Goal: Task Accomplishment & Management: Complete application form

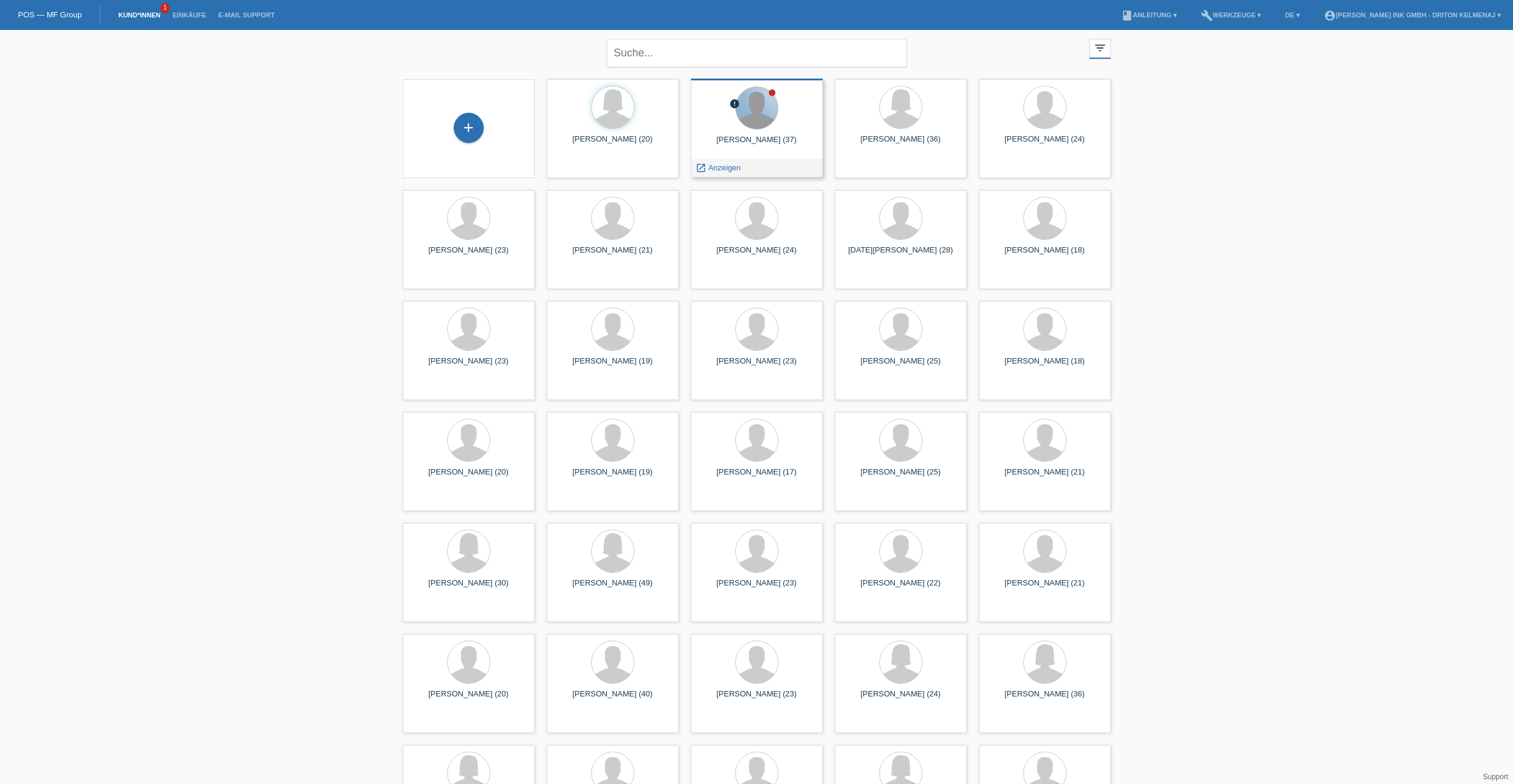
click at [767, 126] on div at bounding box center [756, 108] width 42 height 42
click at [728, 167] on span "Anzeigen" at bounding box center [724, 167] width 33 height 9
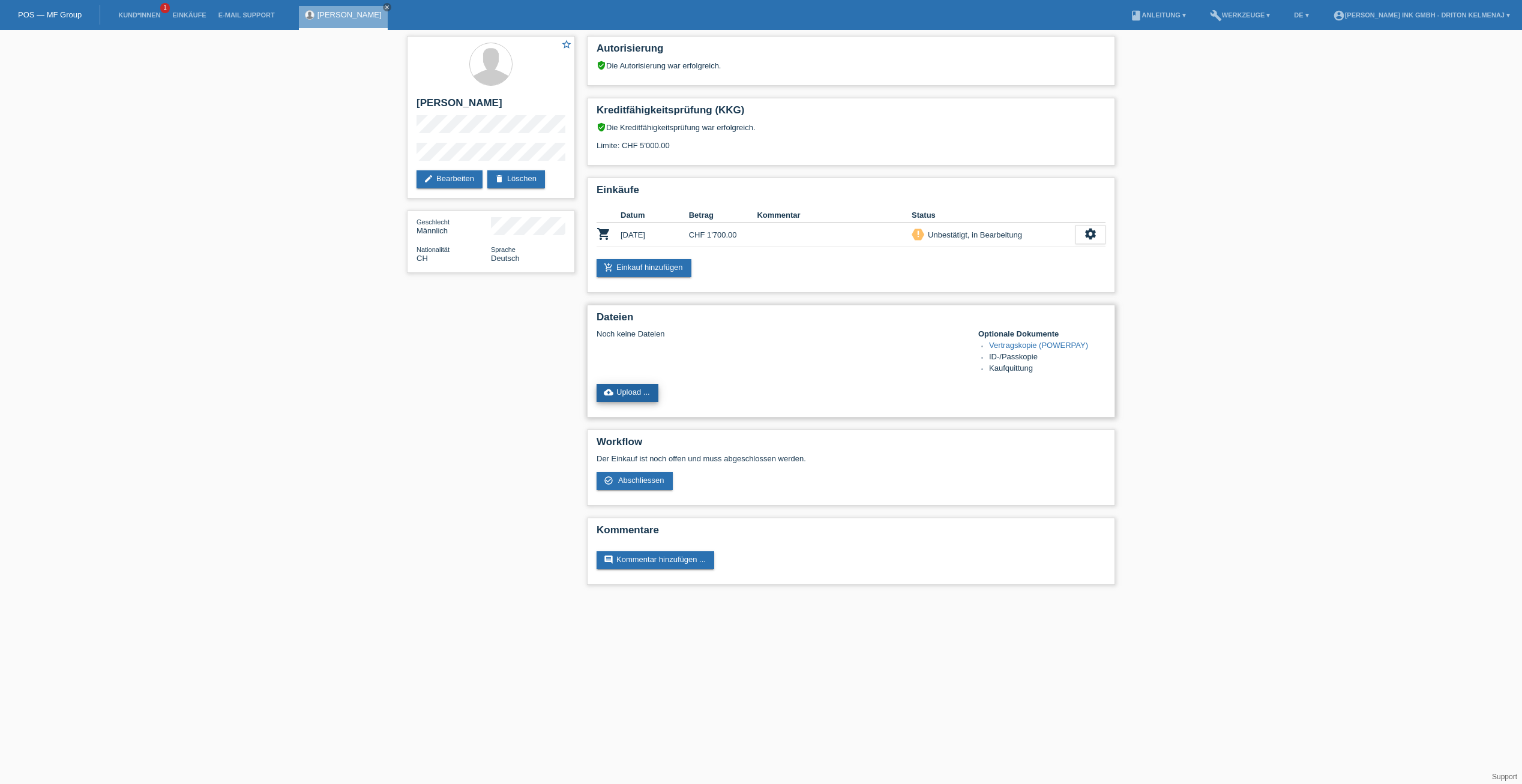
click at [636, 390] on link "cloud_upload Upload ..." at bounding box center [628, 393] width 62 height 18
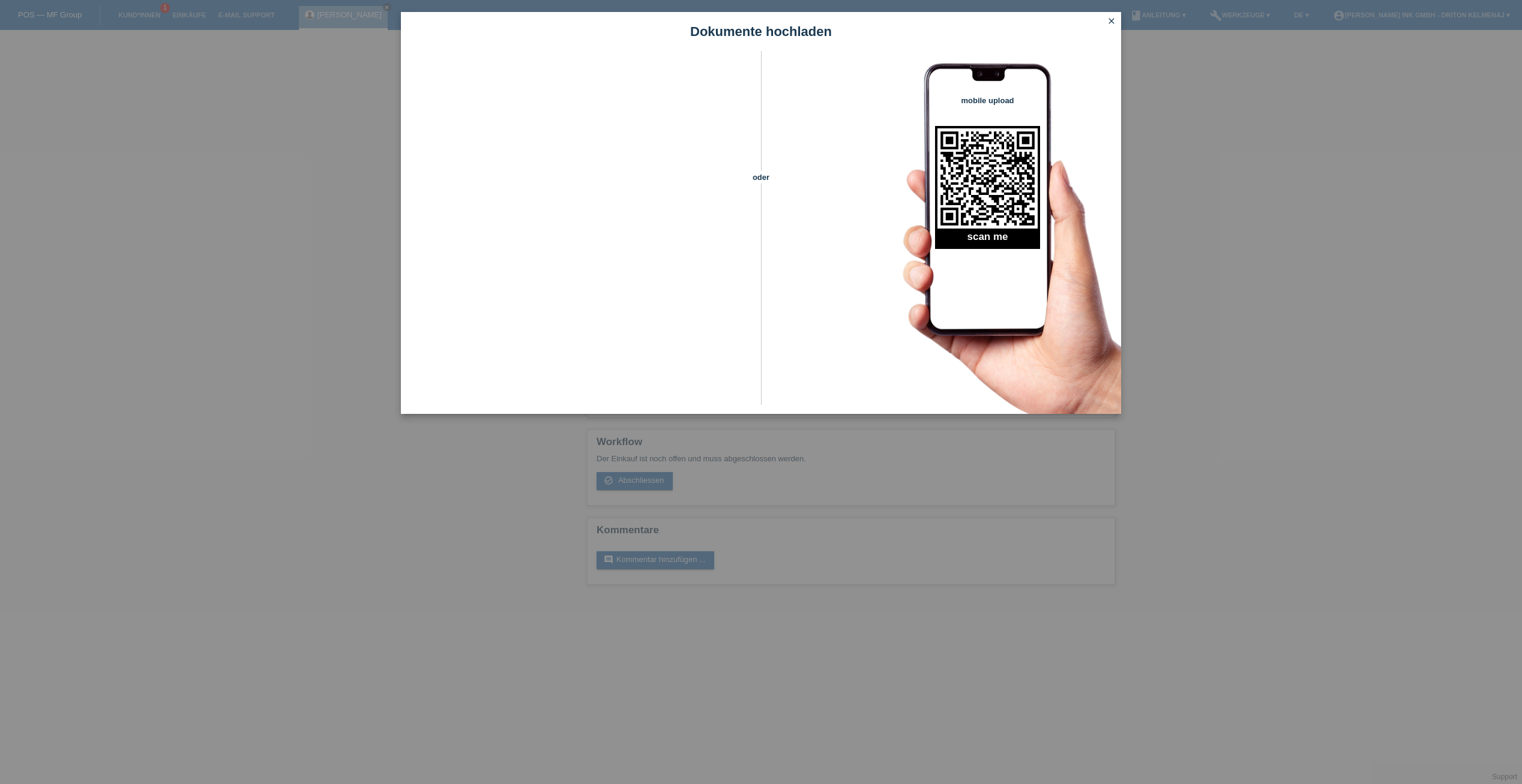
click at [1110, 20] on icon "close" at bounding box center [1111, 20] width 9 height 9
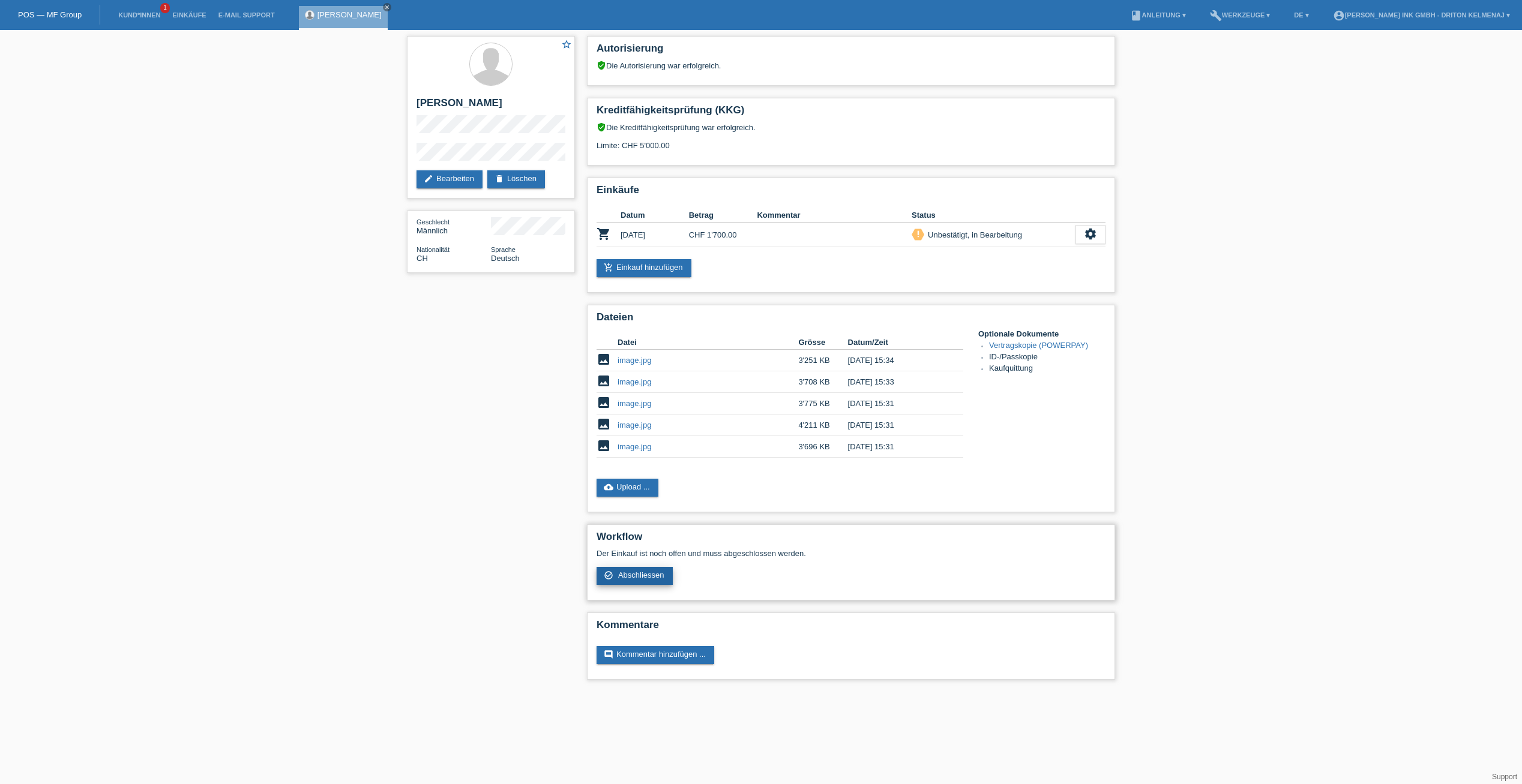
click at [639, 577] on span "Abschliessen" at bounding box center [641, 575] width 46 height 9
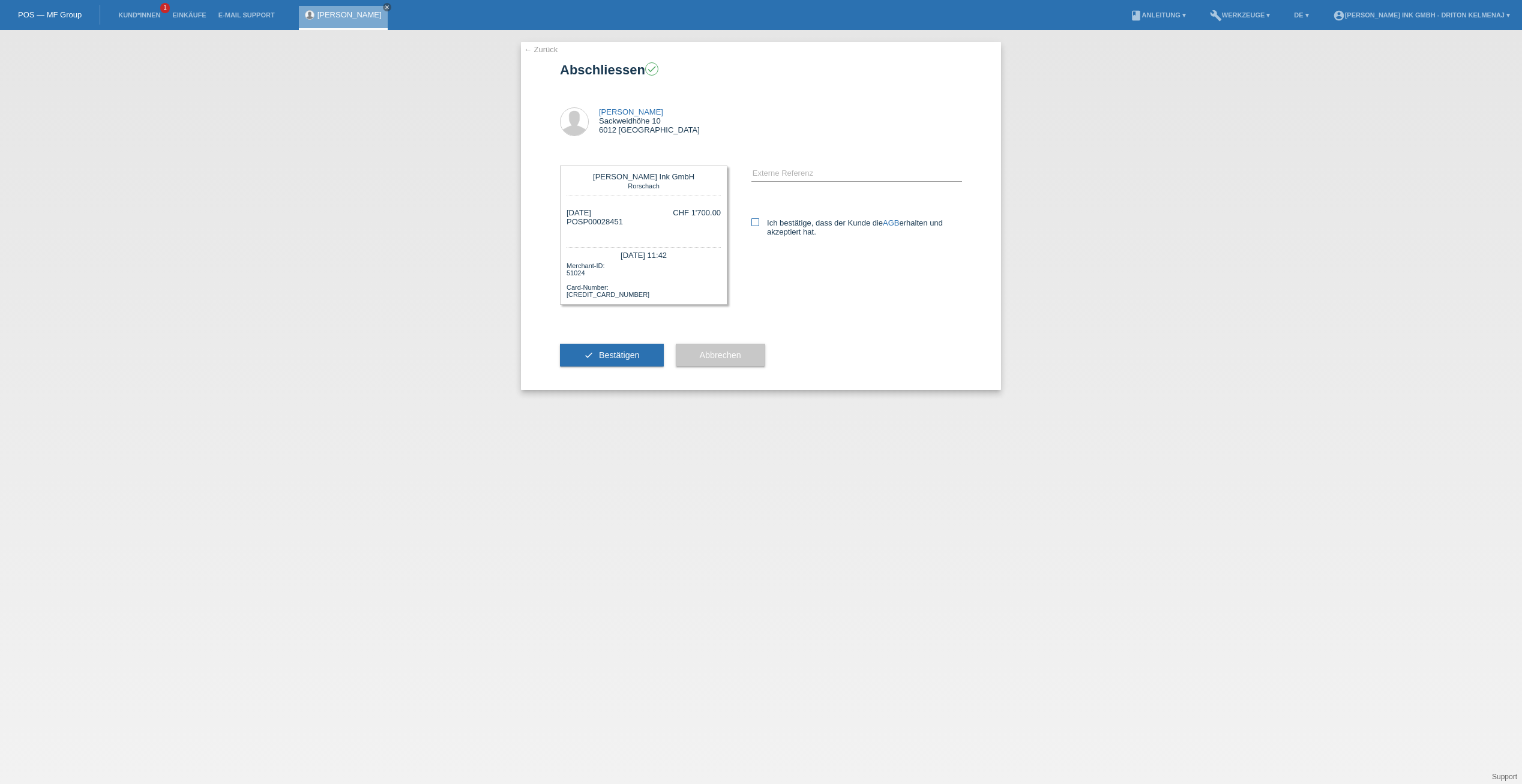
click at [758, 224] on icon at bounding box center [755, 221] width 8 height 8
click at [758, 224] on input "Ich bestätige, dass der Kunde die AGB erhalten und akzeptiert hat." at bounding box center [755, 221] width 8 height 8
checkbox input "true"
click at [612, 353] on span "Bestätigen" at bounding box center [619, 354] width 41 height 9
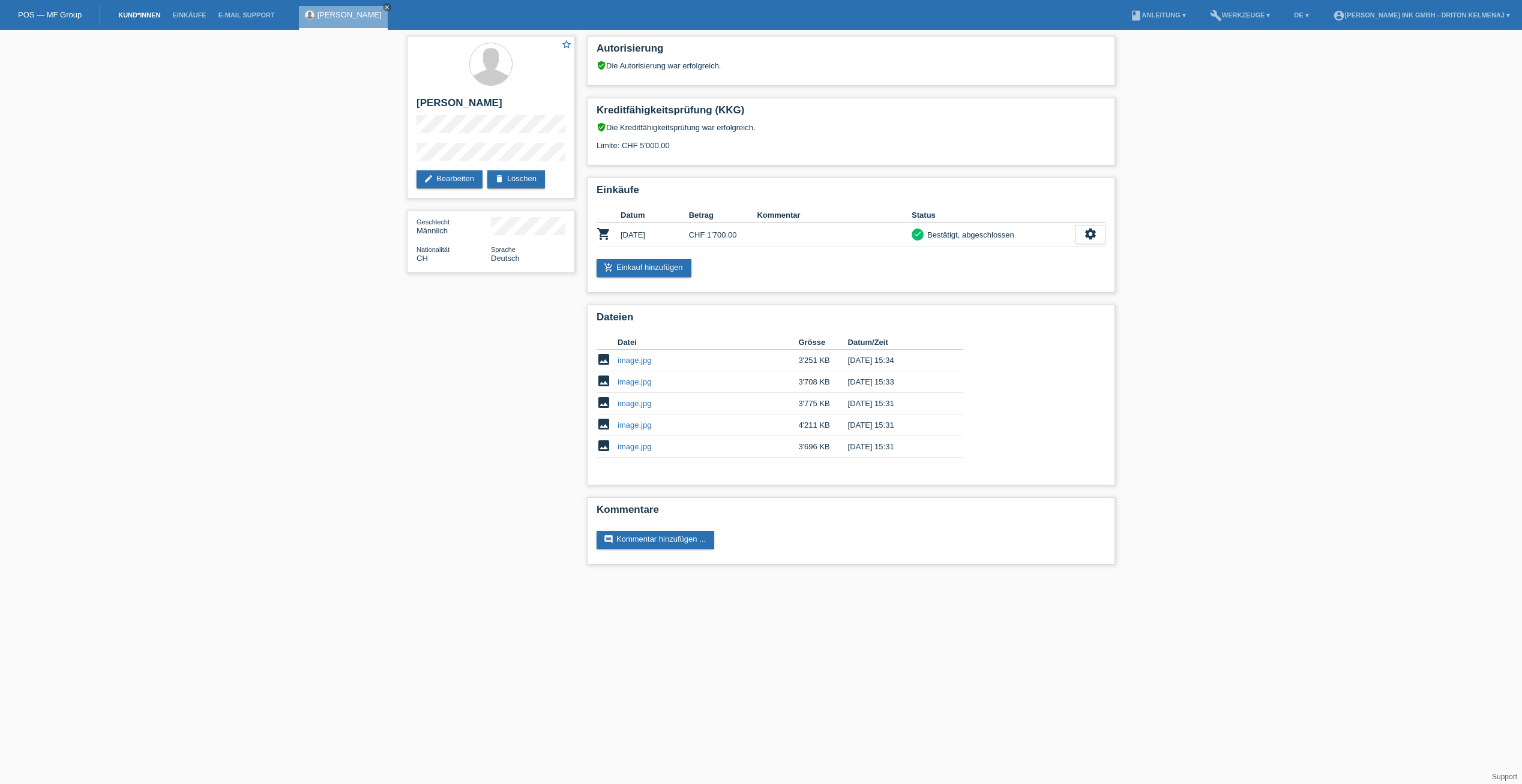
click at [148, 14] on link "Kund*innen" at bounding box center [139, 15] width 54 height 8
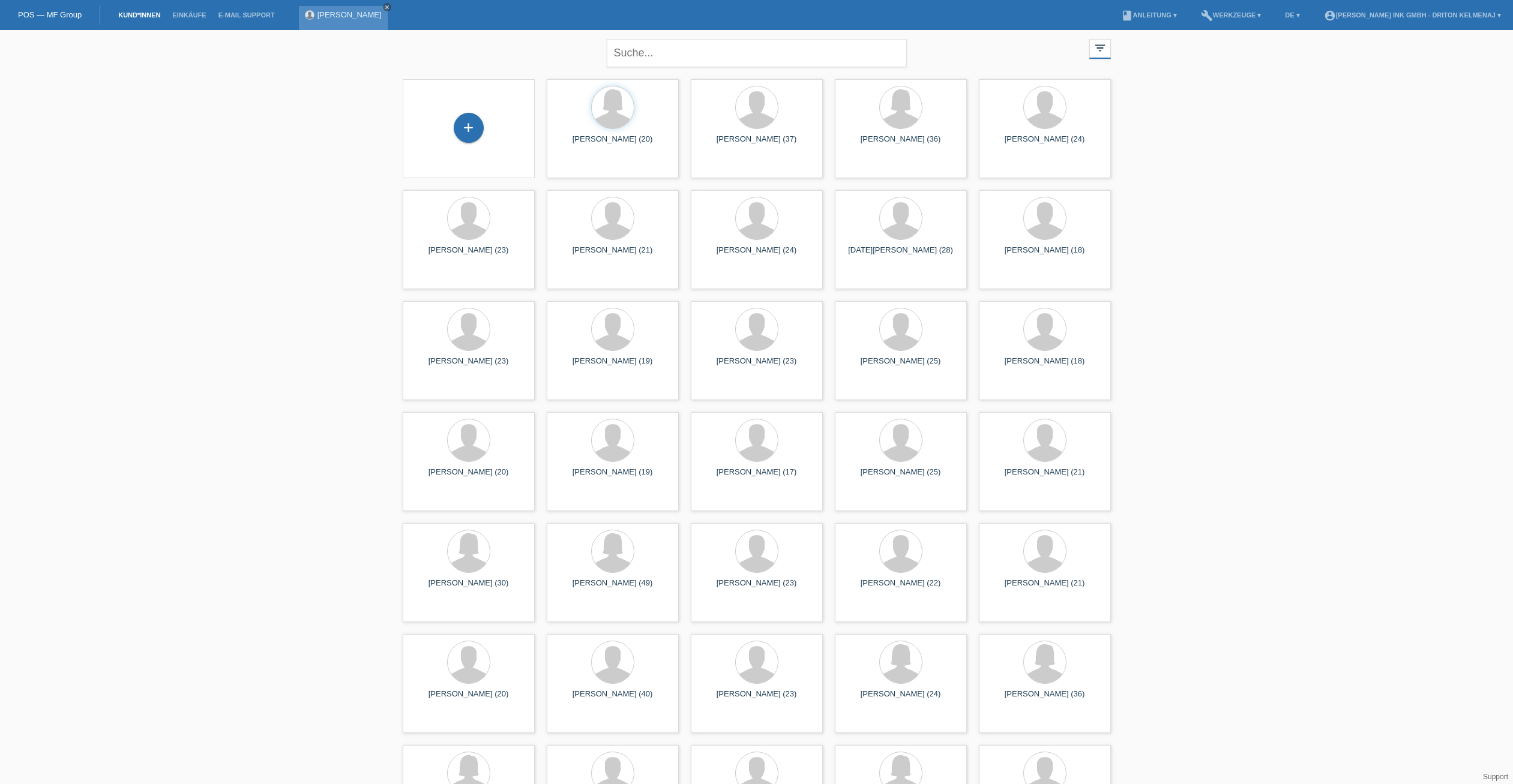
click at [384, 8] on icon "close" at bounding box center [386, 7] width 6 height 6
click at [481, 122] on div "+" at bounding box center [469, 128] width 30 height 30
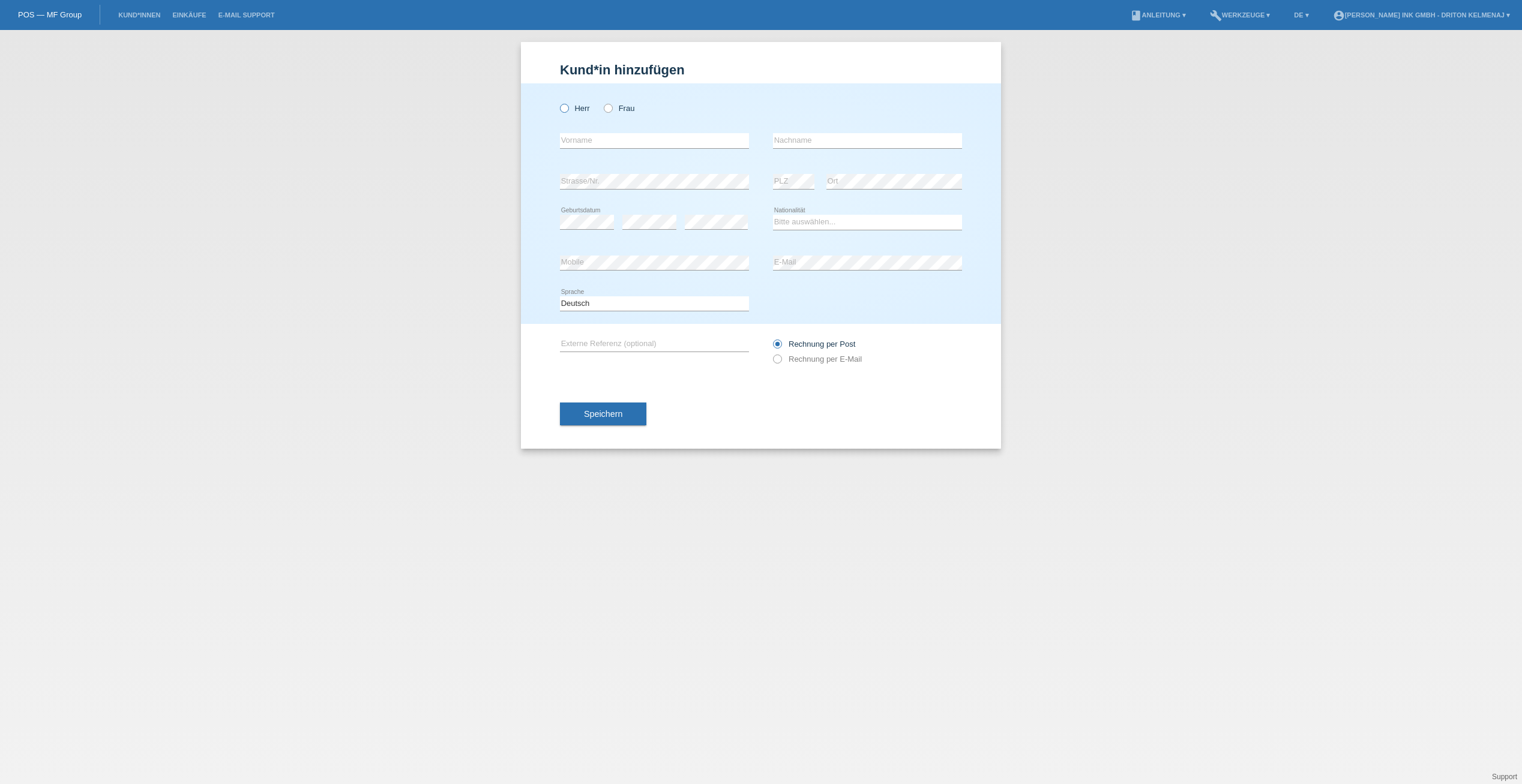
drag, startPoint x: 0, startPoint y: 0, endPoint x: 568, endPoint y: 109, distance: 578.4
click at [559, 102] on icon at bounding box center [559, 102] width 0 height 0
click at [568, 109] on input "Herr" at bounding box center [564, 107] width 8 height 8
radio input "true"
click at [580, 137] on input "text" at bounding box center [655, 140] width 189 height 15
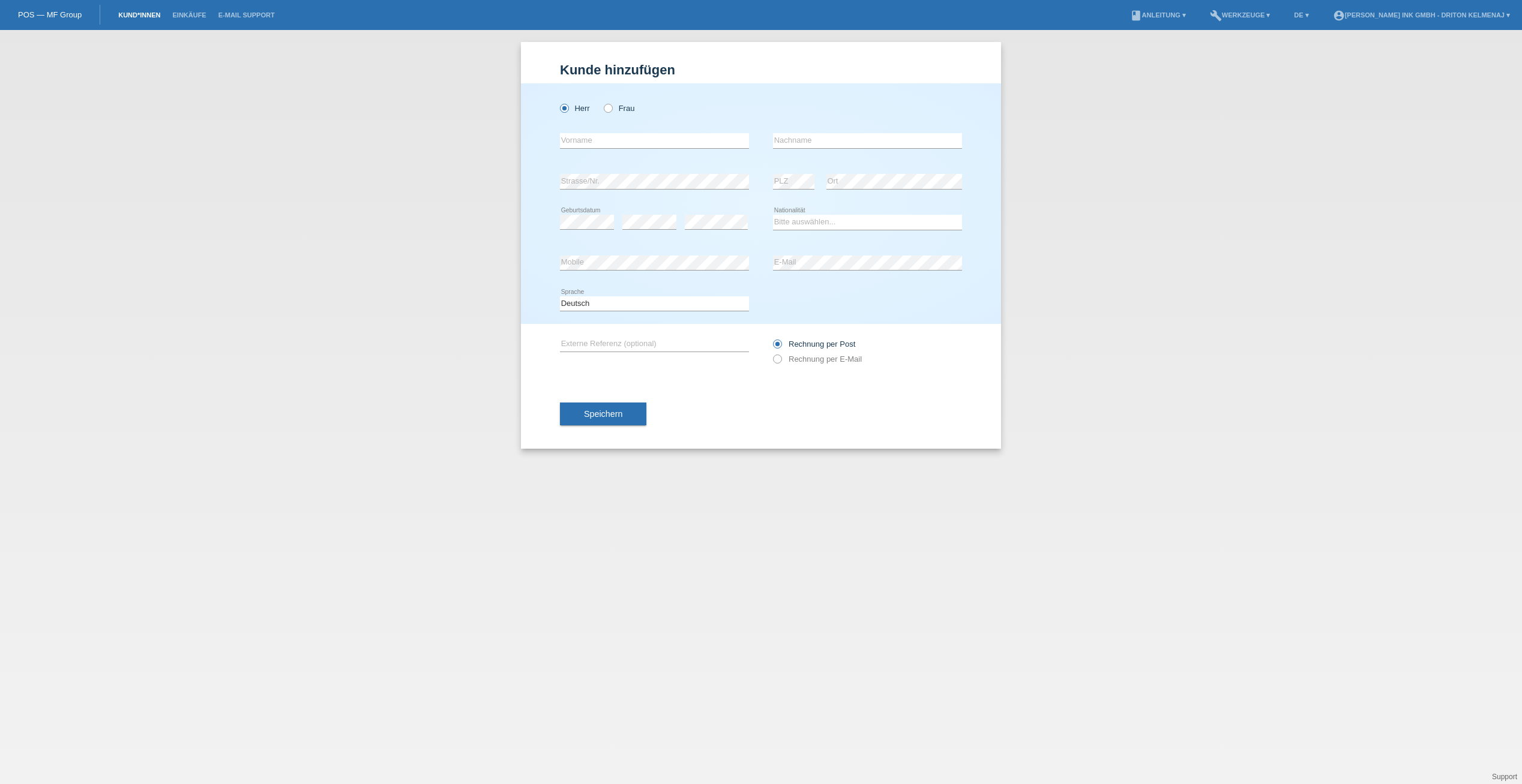
click at [137, 18] on link "Kund*innen" at bounding box center [139, 15] width 54 height 8
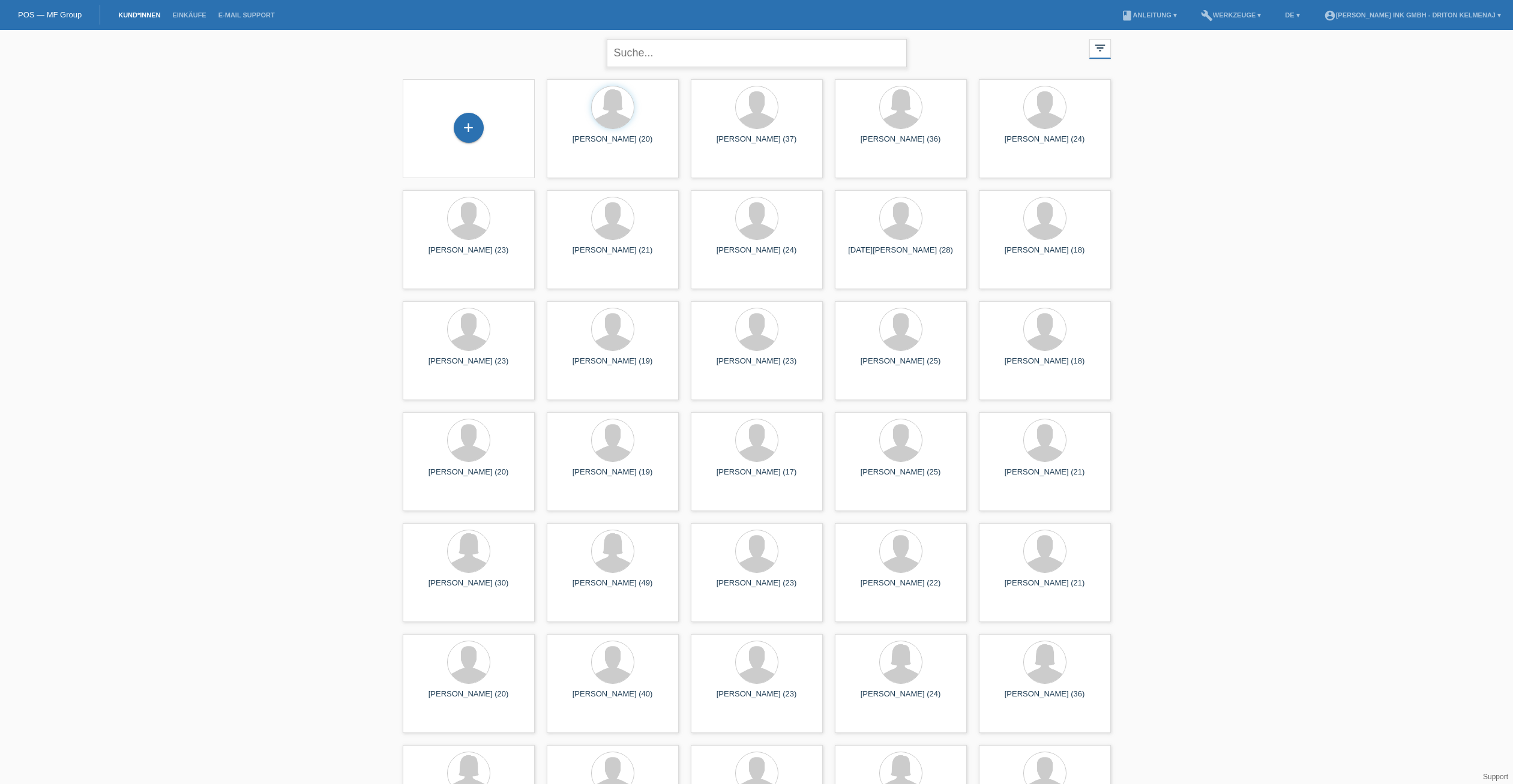
click at [664, 56] on input "text" at bounding box center [756, 53] width 300 height 28
type input "adhurim"
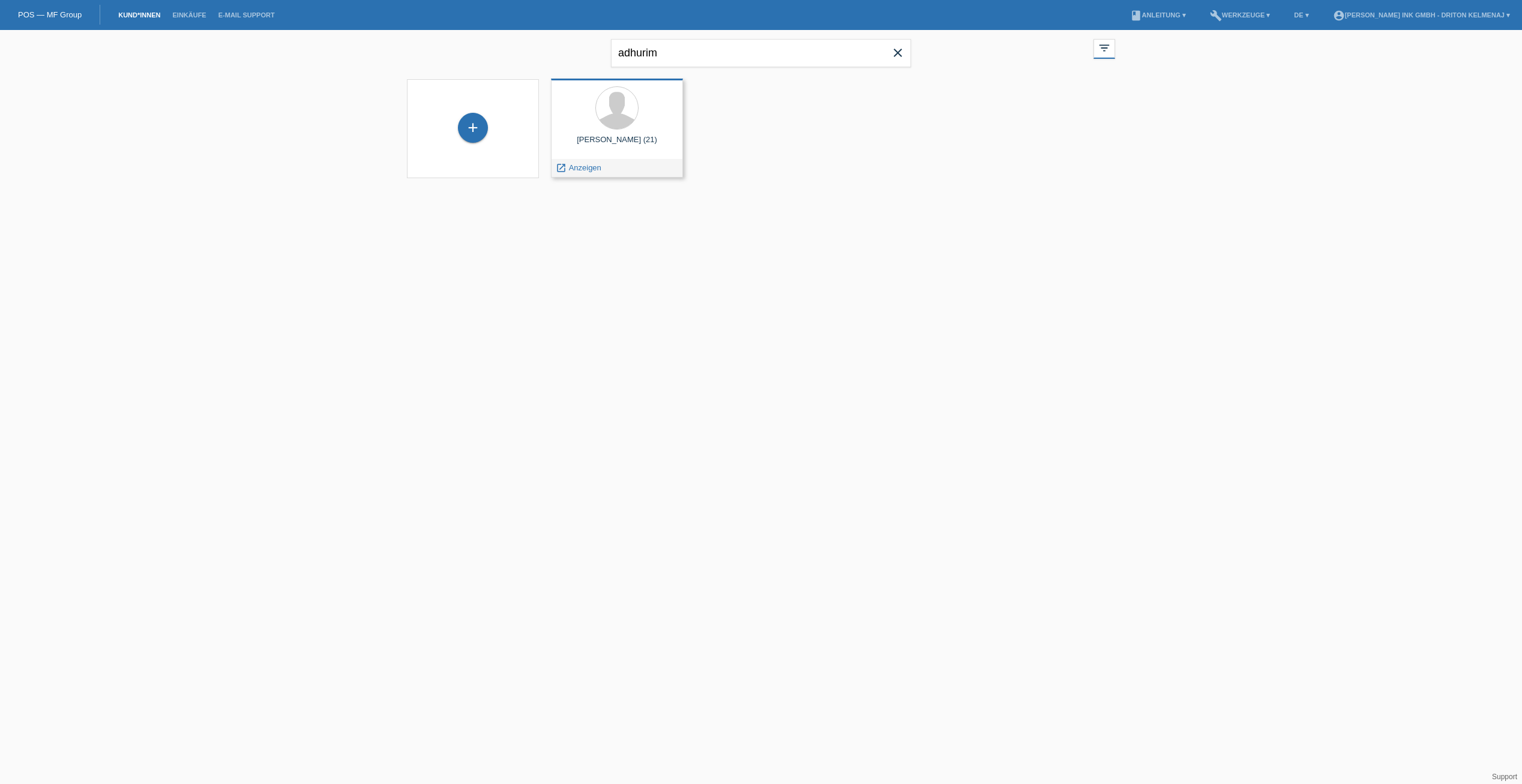
click at [595, 164] on span "Anzeigen" at bounding box center [585, 167] width 33 height 9
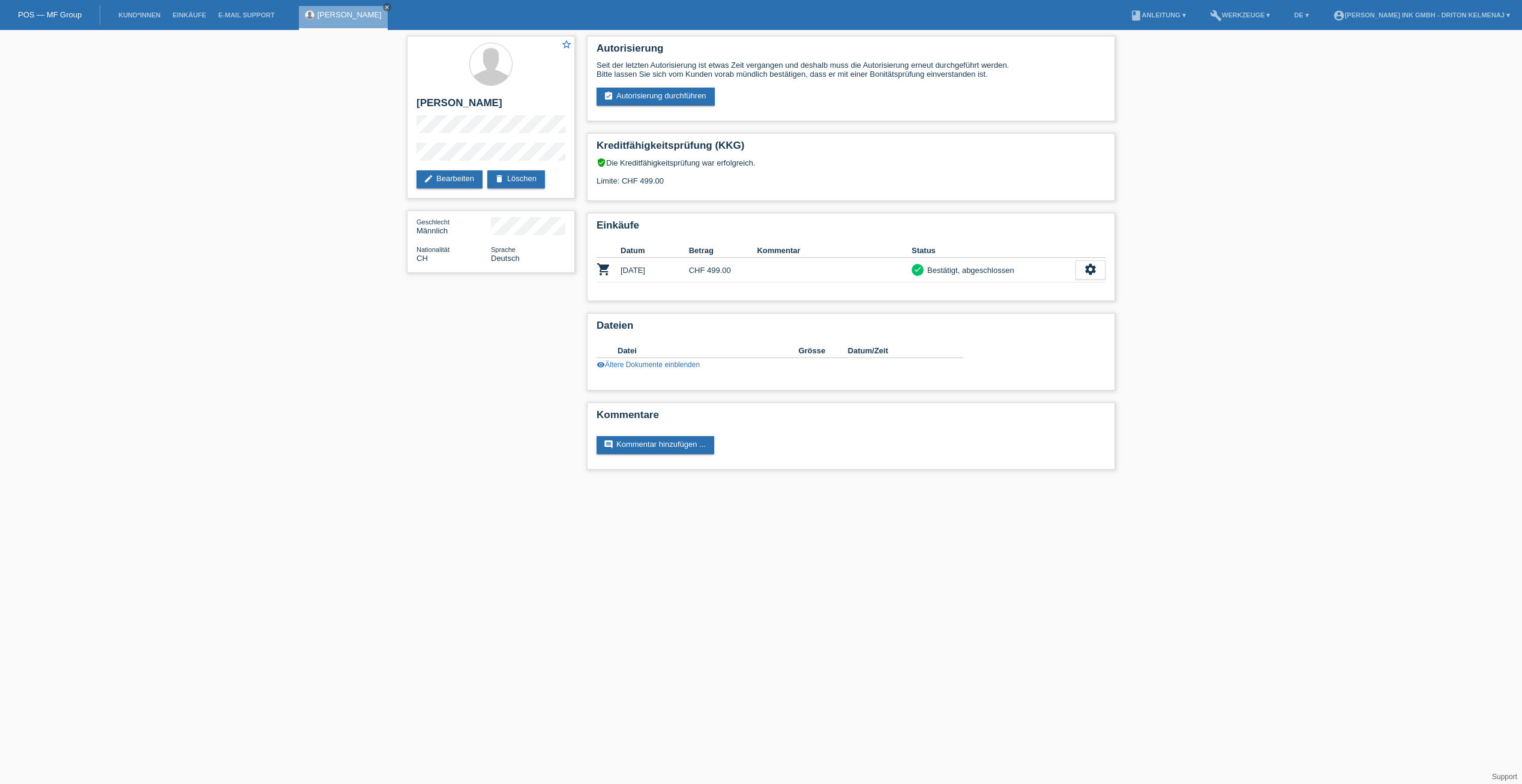
drag, startPoint x: 941, startPoint y: 155, endPoint x: 1281, endPoint y: 71, distance: 350.2
click at [1281, 71] on div "star_border Adhurim Muçaj edit Bearbeiten delete Löschen Geschlecht Männlich Na…" at bounding box center [761, 256] width 1522 height 452
click at [636, 97] on link "assignment_turned_in Autorisierung durchführen" at bounding box center [656, 97] width 118 height 18
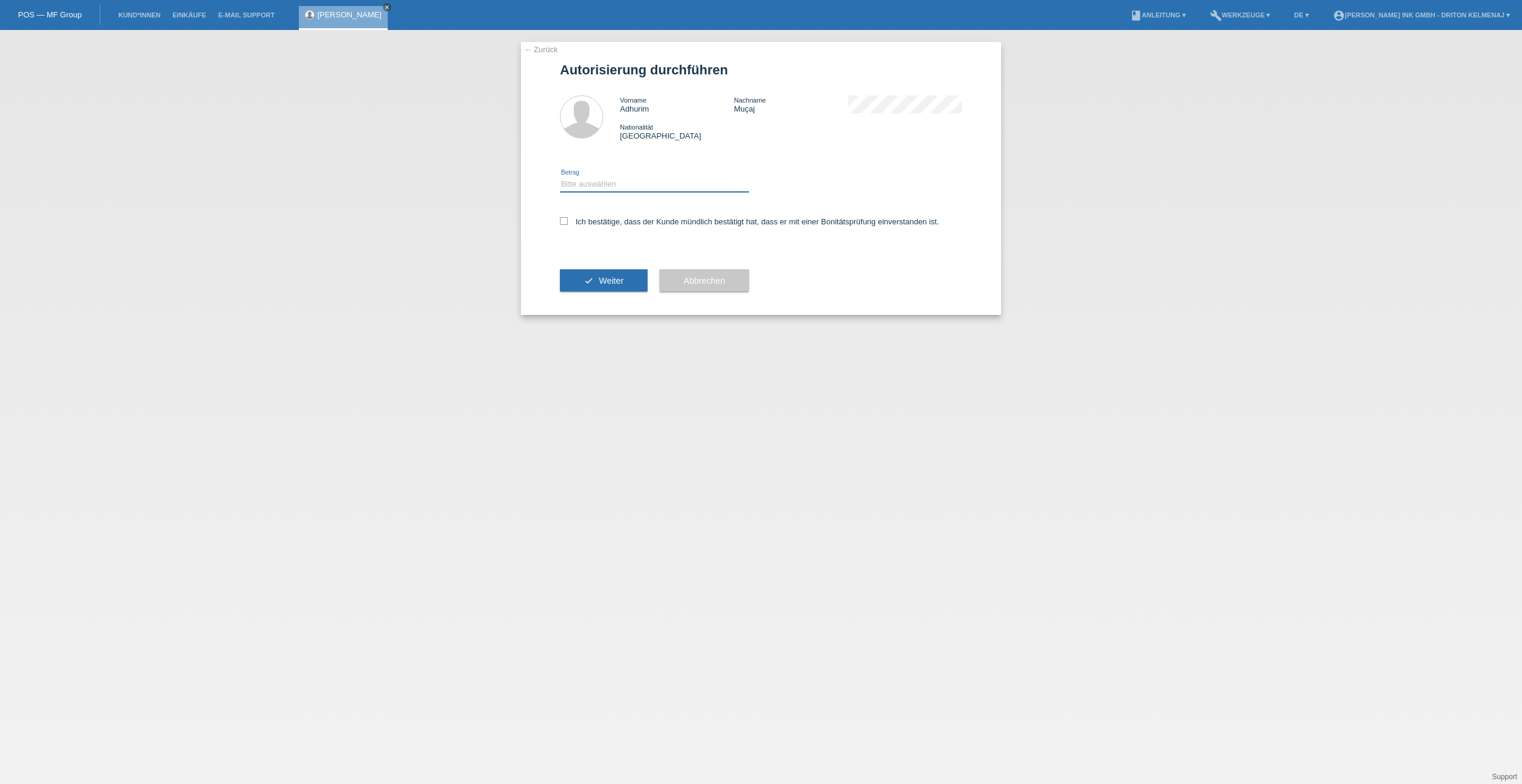
click at [583, 182] on select "Bitte auswählen CHF 1.00 - CHF 499.00 CHF 500.00 - CHF 1'999.00 CHF 2'000.00 - …" at bounding box center [655, 184] width 189 height 14
select select "2"
click at [560, 177] on select "Bitte auswählen CHF 1.00 - CHF 499.00 CHF 500.00 - CHF 1'999.00 CHF 2'000.00 - …" at bounding box center [655, 184] width 189 height 14
click at [586, 222] on label "Ich bestätige, dass der Kunde mündlich bestätigt hat, dass er mit einer Bonität…" at bounding box center [750, 221] width 380 height 9
click at [568, 222] on input "Ich bestätige, dass der Kunde mündlich bestätigt hat, dass er mit einer Bonität…" at bounding box center [564, 221] width 8 height 8
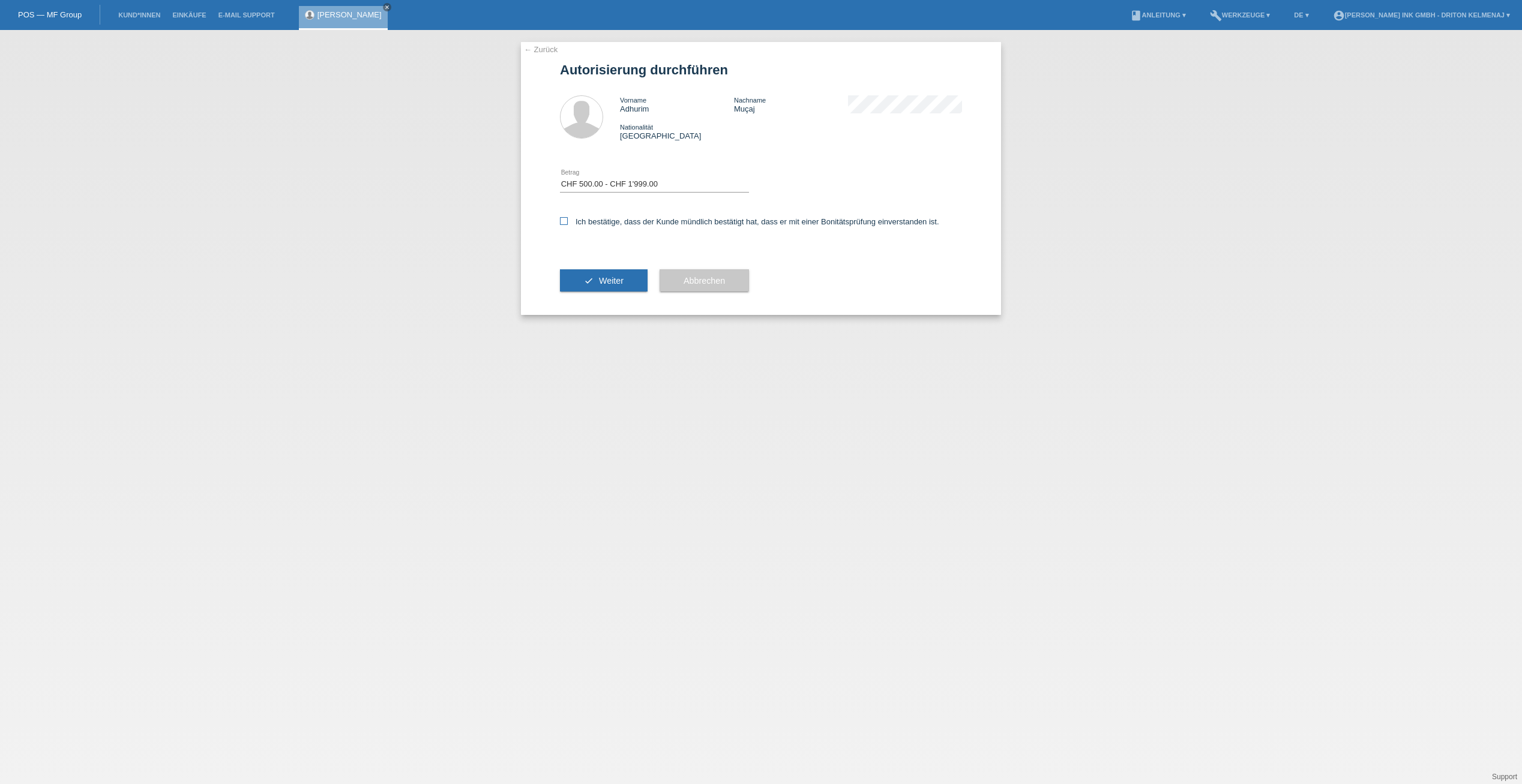
checkbox input "true"
click at [607, 280] on span "Weiter" at bounding box center [610, 280] width 24 height 9
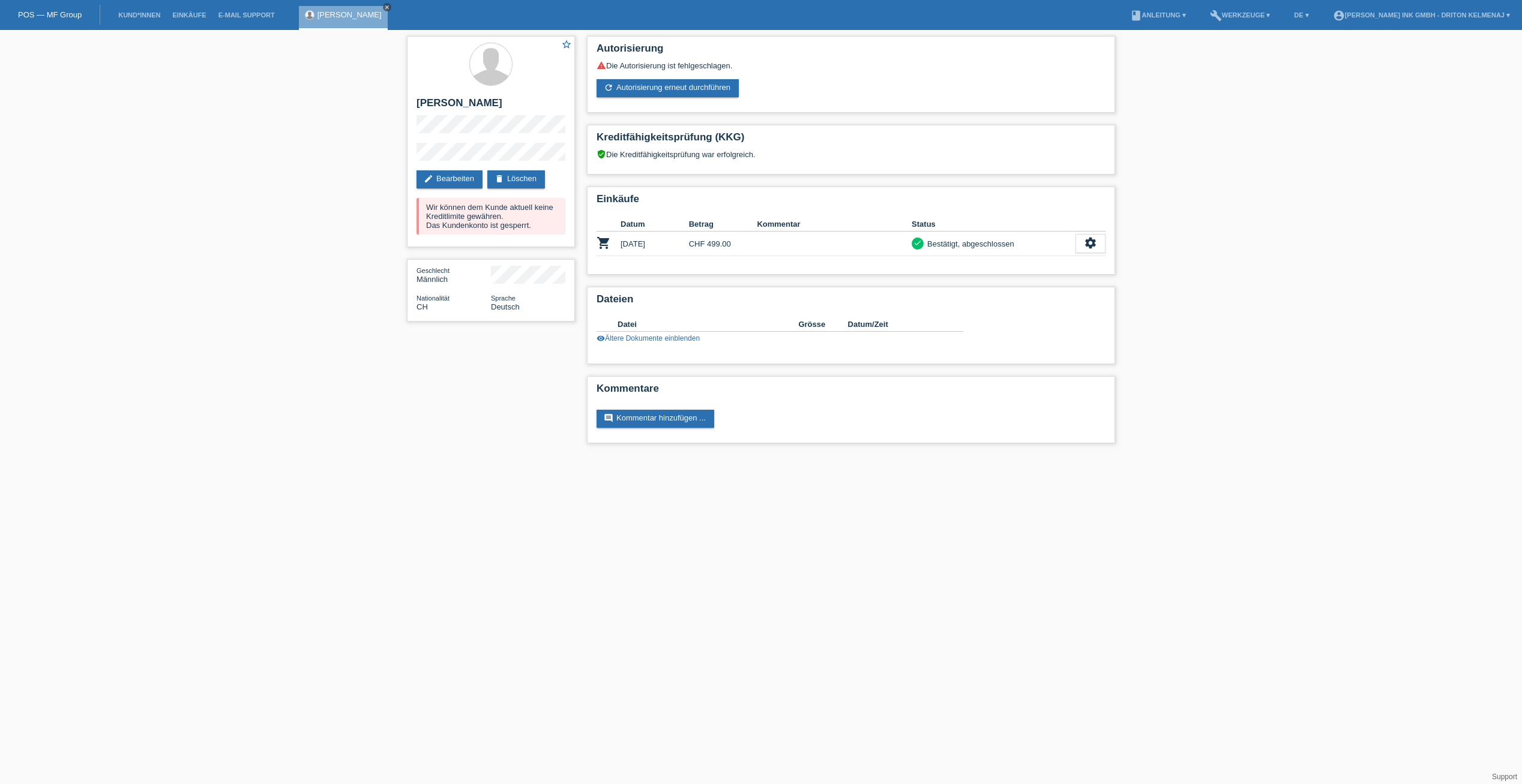
click at [384, 8] on icon "close" at bounding box center [386, 7] width 6 height 6
click at [140, 20] on li "Kund*innen" at bounding box center [139, 15] width 54 height 31
click at [141, 19] on li "Kund*innen" at bounding box center [139, 15] width 54 height 31
click at [140, 16] on link "Kund*innen" at bounding box center [139, 15] width 54 height 8
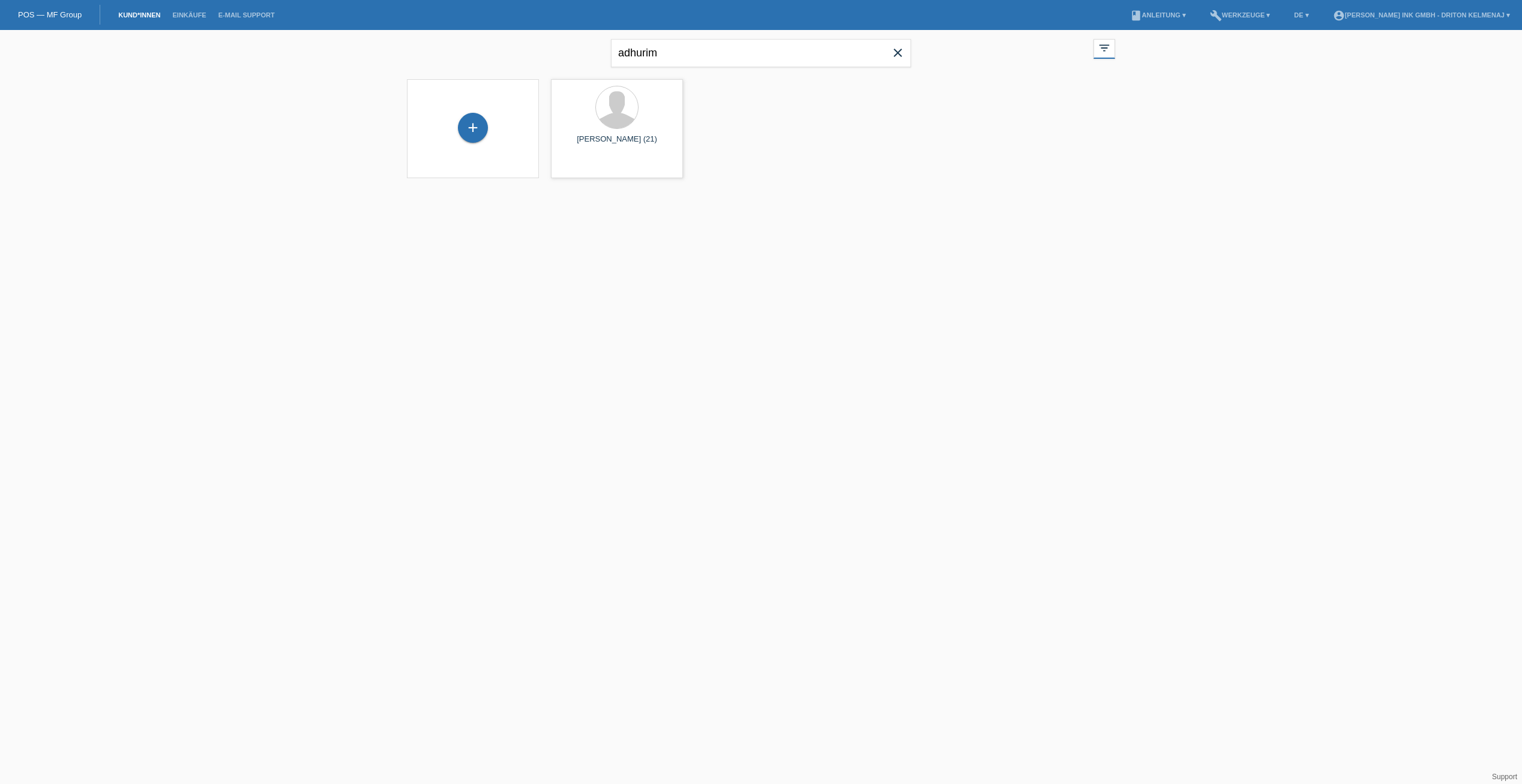
click at [900, 54] on icon "close" at bounding box center [897, 53] width 14 height 14
